Goal: Check status: Check status

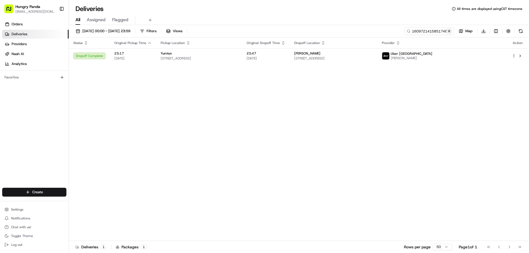
click at [450, 32] on button at bounding box center [450, 31] width 6 height 6
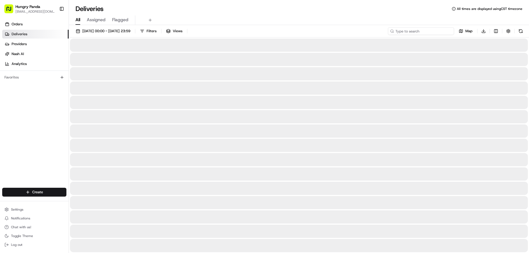
click at [442, 31] on input at bounding box center [421, 31] width 66 height 8
paste input "6425719505958779871440"
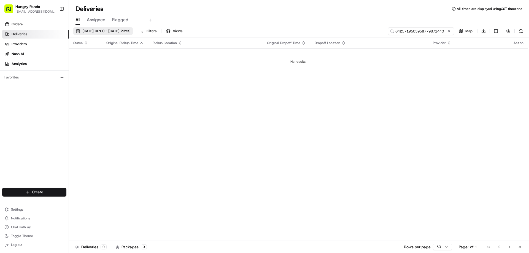
type input "6425719505958779871440"
click at [108, 29] on span "[DATE] 00:00 - [DATE] 23:59" at bounding box center [106, 31] width 48 height 5
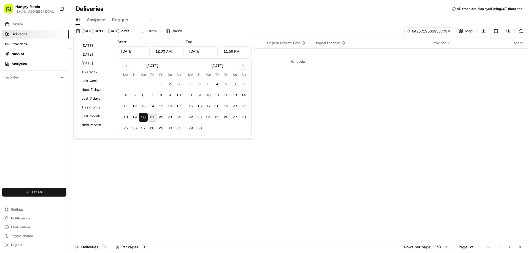
click at [152, 119] on button "21" at bounding box center [152, 117] width 9 height 9
type input "[DATE]"
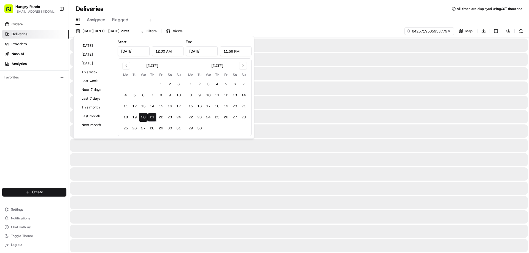
click at [430, 127] on div at bounding box center [299, 131] width 458 height 13
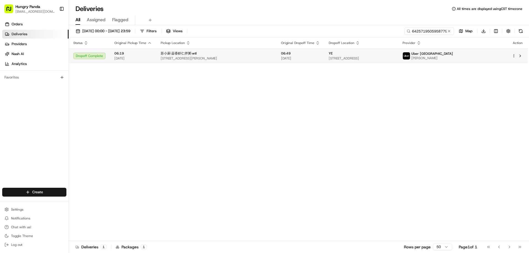
click at [394, 56] on span "[STREET_ADDRESS]" at bounding box center [361, 58] width 65 height 4
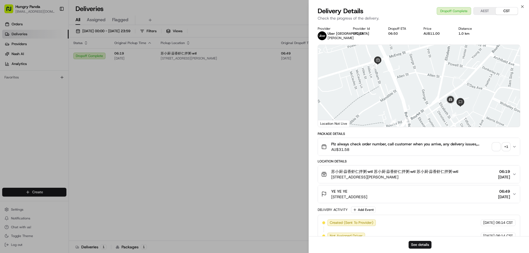
click at [504, 144] on div "+ 1" at bounding box center [507, 147] width 8 height 8
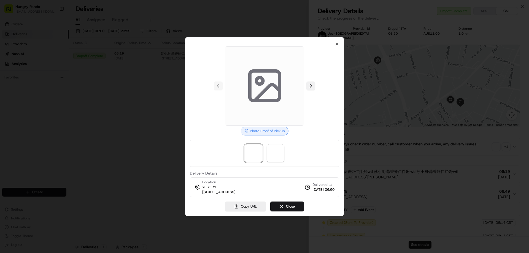
click at [313, 83] on button at bounding box center [311, 86] width 9 height 9
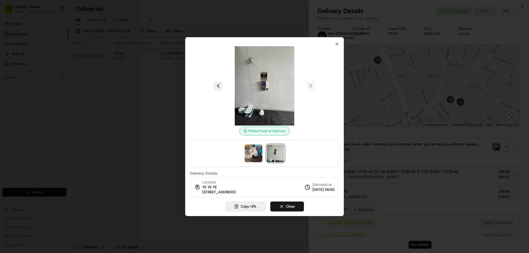
click at [132, 110] on div at bounding box center [264, 126] width 529 height 253
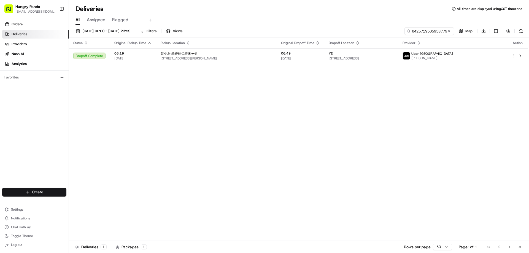
click at [448, 31] on button at bounding box center [450, 31] width 6 height 6
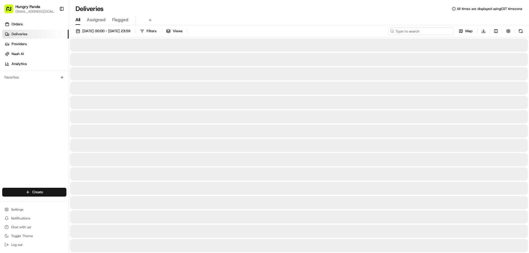
click at [442, 32] on input at bounding box center [421, 31] width 66 height 8
paste input "483471526565577132747"
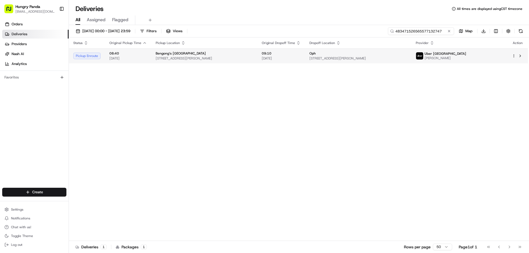
type input "483471526565577132747"
click at [406, 57] on span "[STREET_ADDRESS][PERSON_NAME]" at bounding box center [358, 58] width 97 height 4
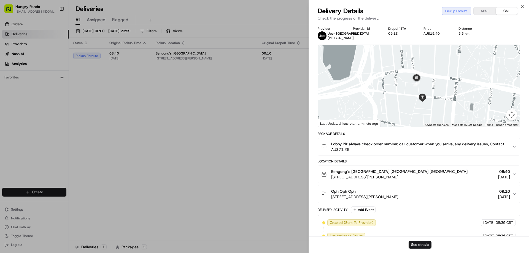
drag, startPoint x: 444, startPoint y: 78, endPoint x: 407, endPoint y: 105, distance: 45.7
click at [407, 105] on div at bounding box center [419, 86] width 202 height 82
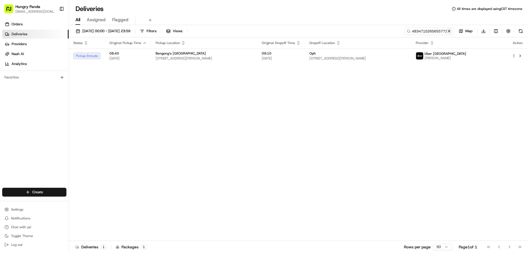
click at [450, 29] on button at bounding box center [450, 31] width 6 height 6
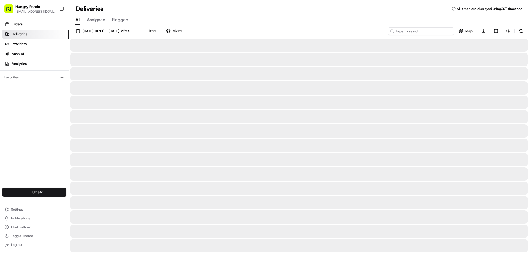
click at [438, 30] on input at bounding box center [421, 31] width 66 height 8
paste input "1331720915651713961471"
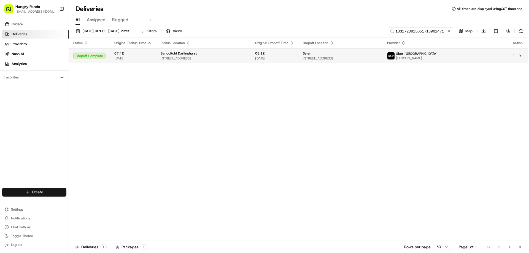
type input "1331720915651713961471"
click at [379, 56] on span "[STREET_ADDRESS]" at bounding box center [341, 58] width 76 height 4
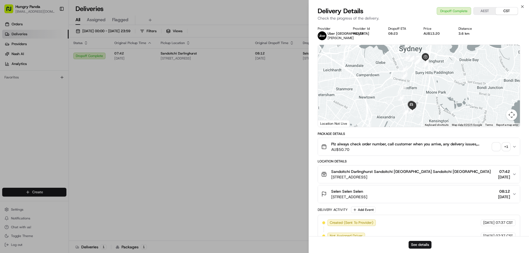
click at [498, 143] on div "Plz always check order number, call customer when you arrive, any delivery issu…" at bounding box center [416, 146] width 191 height 11
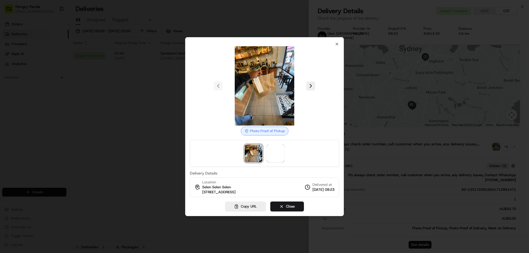
click at [316, 88] on div at bounding box center [264, 85] width 149 height 79
click at [313, 87] on button at bounding box center [311, 86] width 9 height 9
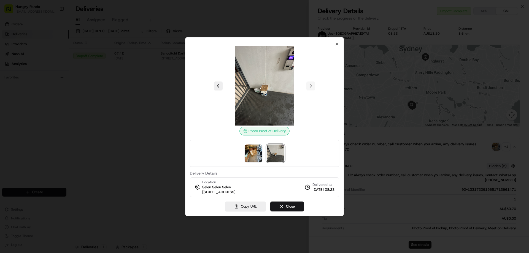
drag, startPoint x: 31, startPoint y: 86, endPoint x: 41, endPoint y: 7, distance: 80.3
click at [31, 83] on div at bounding box center [264, 126] width 529 height 253
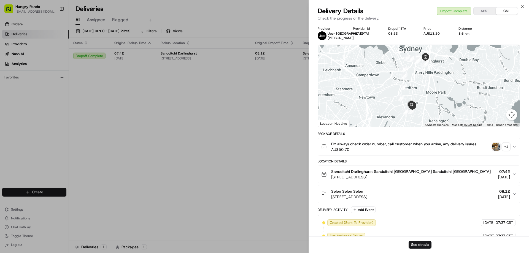
drag, startPoint x: 168, startPoint y: 136, endPoint x: 441, endPoint y: 3, distance: 303.9
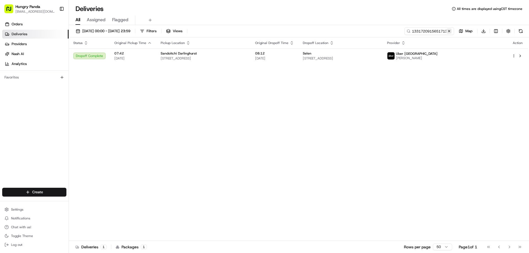
click at [449, 29] on button at bounding box center [450, 31] width 6 height 6
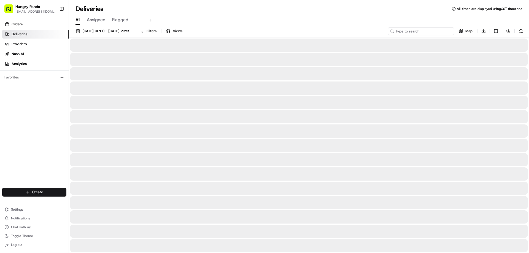
click at [446, 30] on input at bounding box center [421, 31] width 66 height 8
paste input "2336719435956777951407"
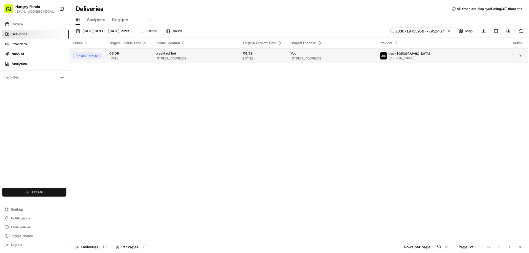
type input "2336719435956777951407"
click at [371, 53] on div "You" at bounding box center [331, 53] width 81 height 4
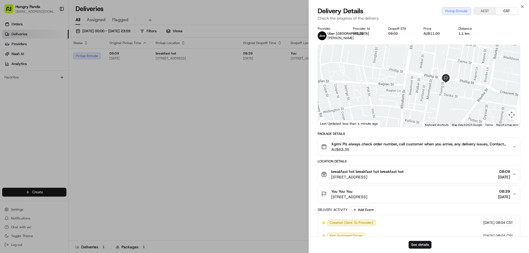
drag, startPoint x: 456, startPoint y: 91, endPoint x: 407, endPoint y: 81, distance: 49.9
click at [407, 81] on div at bounding box center [419, 86] width 202 height 82
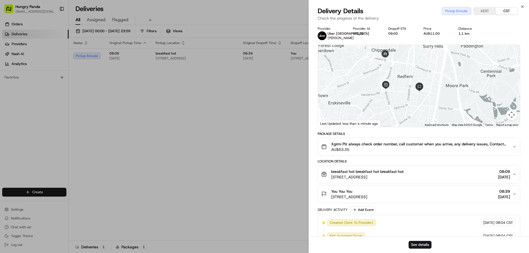
click at [407, 93] on div at bounding box center [419, 86] width 202 height 82
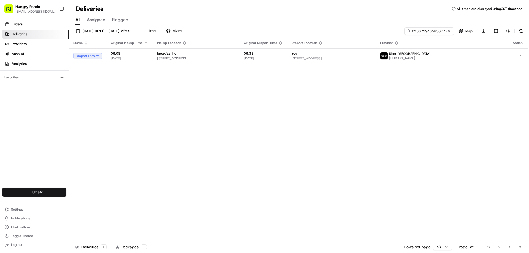
drag, startPoint x: 153, startPoint y: 132, endPoint x: 407, endPoint y: 41, distance: 270.2
click at [450, 33] on button at bounding box center [450, 31] width 6 height 6
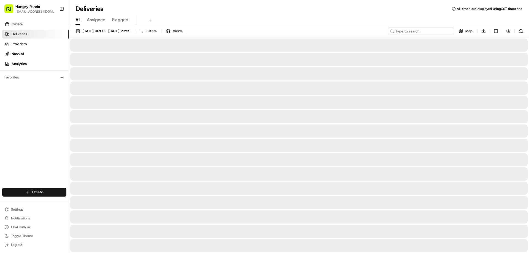
click at [442, 32] on input at bounding box center [421, 31] width 66 height 8
paste input "063874316575578915716"
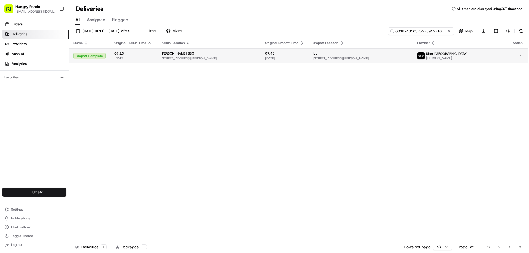
type input "063874316575578915716"
click at [409, 57] on span "[STREET_ADDRESS][PERSON_NAME]" at bounding box center [361, 58] width 96 height 4
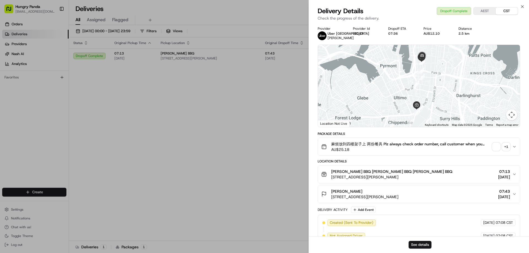
click at [502, 146] on button "+ 1" at bounding box center [502, 147] width 18 height 8
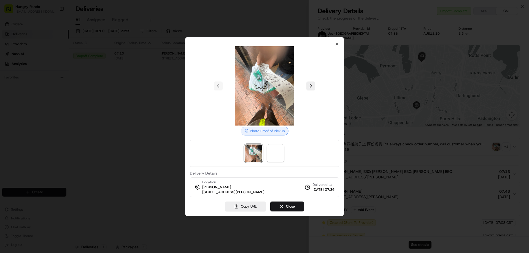
click at [315, 92] on div at bounding box center [264, 85] width 149 height 79
click at [313, 88] on button at bounding box center [311, 86] width 9 height 9
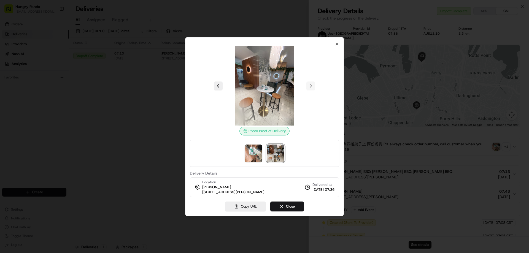
click at [203, 119] on div at bounding box center [264, 85] width 149 height 79
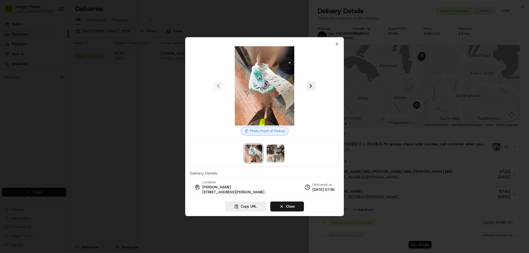
drag, startPoint x: 145, startPoint y: 118, endPoint x: 151, endPoint y: 117, distance: 6.4
click at [145, 117] on div at bounding box center [264, 126] width 529 height 253
drag, startPoint x: 151, startPoint y: 117, endPoint x: 276, endPoint y: 113, distance: 124.4
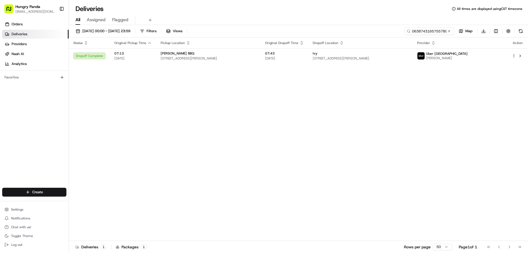
click at [447, 31] on button at bounding box center [450, 31] width 6 height 6
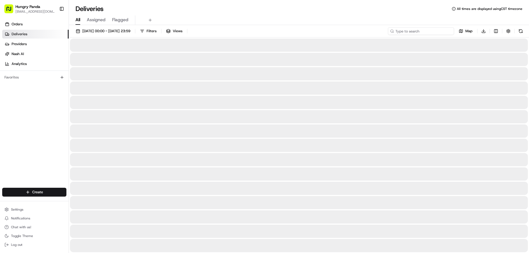
click at [447, 30] on input at bounding box center [421, 31] width 66 height 8
paste input "2336719435956777951407"
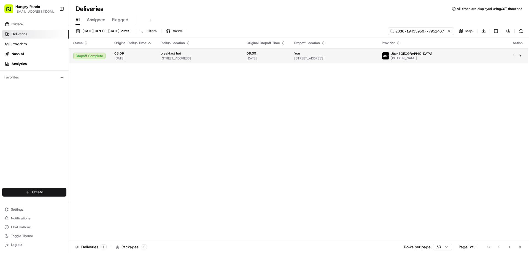
type input "2336719435956777951407"
click at [373, 57] on span "[STREET_ADDRESS]" at bounding box center [333, 58] width 79 height 4
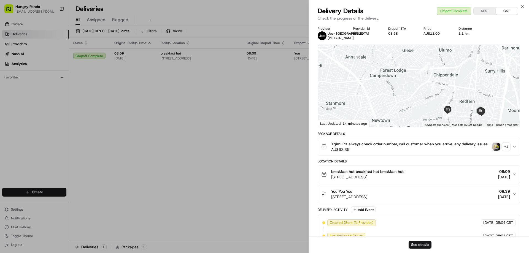
click at [499, 145] on img "button" at bounding box center [497, 147] width 8 height 8
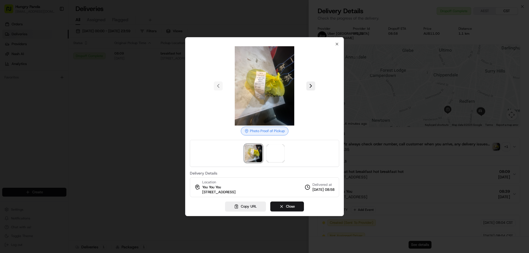
click at [315, 85] on div at bounding box center [264, 85] width 149 height 79
click at [313, 85] on button at bounding box center [311, 86] width 9 height 9
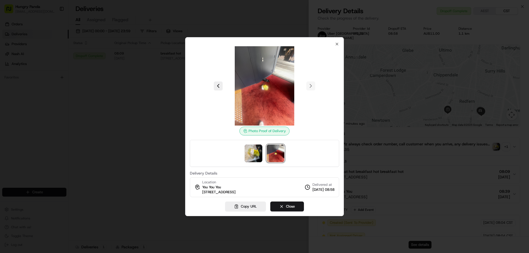
drag, startPoint x: 231, startPoint y: 94, endPoint x: 188, endPoint y: 100, distance: 43.2
click at [230, 94] on img at bounding box center [264, 85] width 79 height 79
drag, startPoint x: 138, startPoint y: 92, endPoint x: 155, endPoint y: 96, distance: 17.5
click at [138, 92] on div at bounding box center [264, 126] width 529 height 253
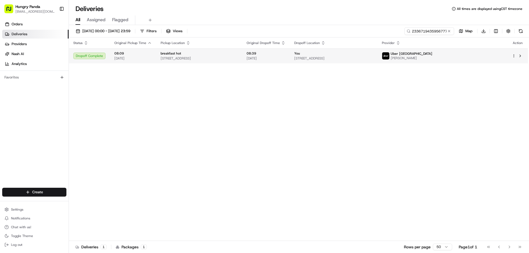
drag, startPoint x: 155, startPoint y: 96, endPoint x: 402, endPoint y: 58, distance: 249.7
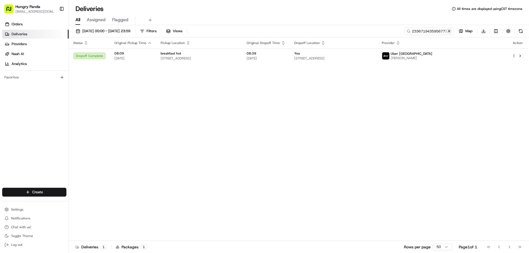
click at [450, 31] on button at bounding box center [450, 31] width 6 height 6
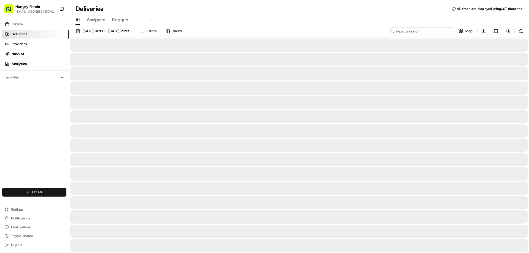
click at [446, 32] on input at bounding box center [421, 31] width 66 height 8
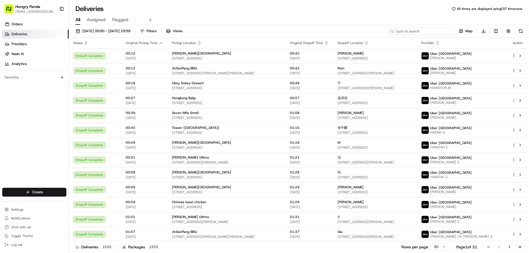
click at [415, 30] on input at bounding box center [421, 31] width 66 height 8
drag, startPoint x: 423, startPoint y: 26, endPoint x: 422, endPoint y: 29, distance: 3.7
click at [423, 26] on div "[DATE] 00:00 - [DATE] 23:59 Filters Views Map Download Status Original Pickup T…" at bounding box center [299, 139] width 460 height 229
click at [422, 30] on input at bounding box center [421, 31] width 66 height 8
paste input "5930788565156774761935"
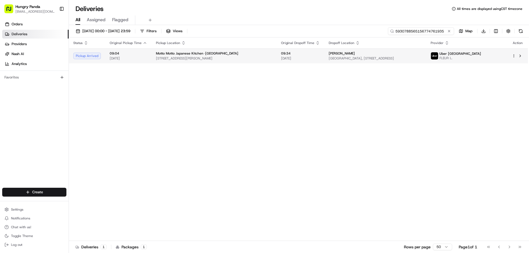
type input "5930788565156774761935"
click at [422, 60] on span "[GEOGRAPHIC_DATA], [STREET_ADDRESS]" at bounding box center [375, 58] width 93 height 4
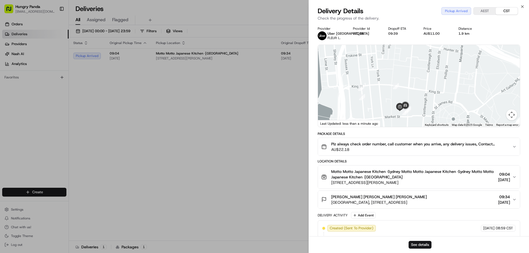
drag, startPoint x: 408, startPoint y: 95, endPoint x: 412, endPoint y: 74, distance: 22.0
click at [412, 74] on div at bounding box center [419, 86] width 202 height 82
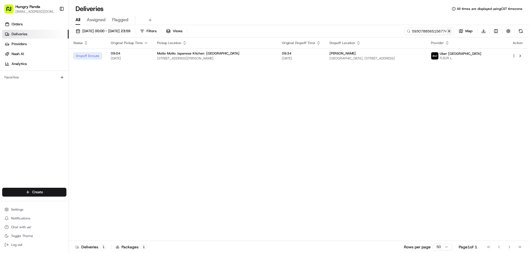
drag, startPoint x: 450, startPoint y: 32, endPoint x: 446, endPoint y: 32, distance: 3.6
click at [450, 32] on button at bounding box center [450, 31] width 6 height 6
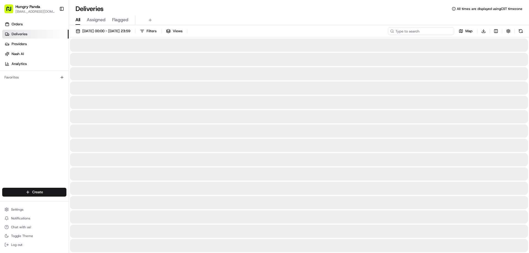
click at [446, 32] on input at bounding box center [421, 31] width 66 height 8
paste input "5436761095953735152032"
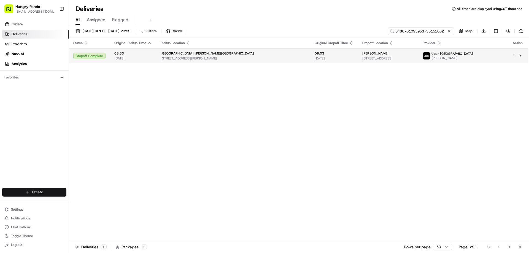
type input "5436761095953735152032"
click at [414, 59] on span "[STREET_ADDRESS]" at bounding box center [389, 58] width 52 height 4
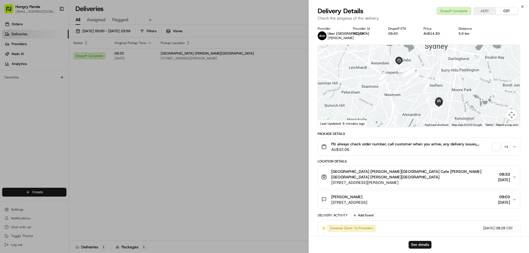
click at [497, 146] on span "button" at bounding box center [497, 147] width 8 height 8
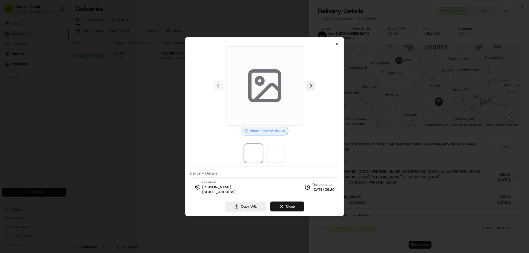
drag, startPoint x: 313, startPoint y: 87, endPoint x: 318, endPoint y: 84, distance: 6.0
click at [313, 87] on button at bounding box center [311, 86] width 9 height 9
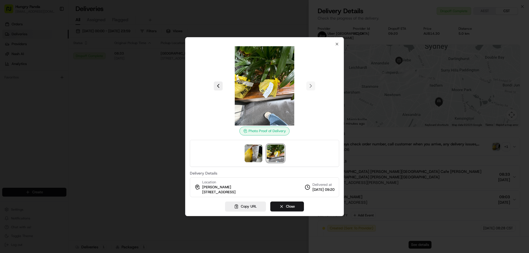
drag, startPoint x: 80, startPoint y: 112, endPoint x: 87, endPoint y: 116, distance: 8.0
click at [80, 112] on div at bounding box center [264, 126] width 529 height 253
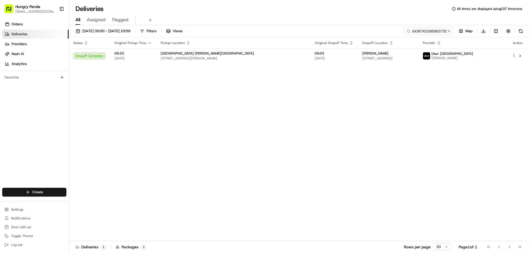
drag, startPoint x: 87, startPoint y: 116, endPoint x: 360, endPoint y: 42, distance: 282.5
drag, startPoint x: 450, startPoint y: 31, endPoint x: 446, endPoint y: 33, distance: 4.3
click at [449, 31] on button at bounding box center [450, 31] width 6 height 6
click at [446, 33] on input at bounding box center [421, 31] width 66 height 8
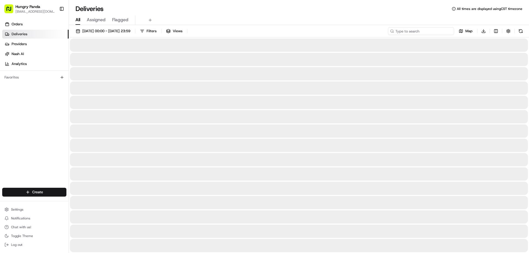
paste input "4034716355553709531194"
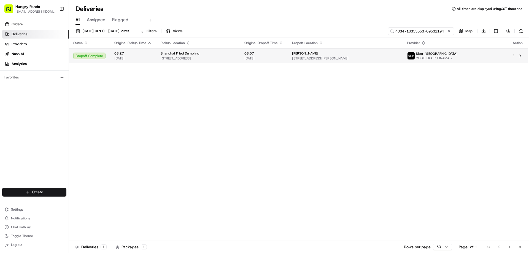
type input "4034716355553709531194"
click at [399, 57] on span "[STREET_ADDRESS][PERSON_NAME]" at bounding box center [345, 58] width 107 height 4
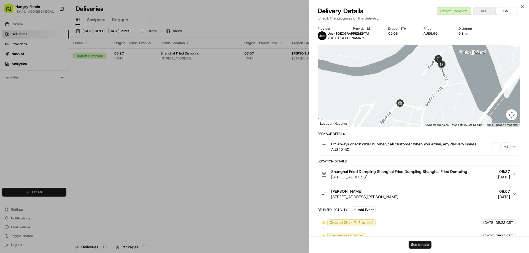
click at [497, 148] on span "button" at bounding box center [497, 147] width 8 height 8
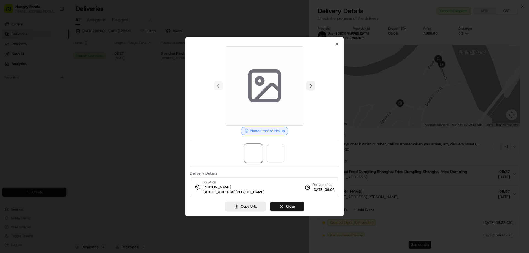
click at [315, 87] on button at bounding box center [311, 86] width 9 height 9
